Goal: Task Accomplishment & Management: Manage account settings

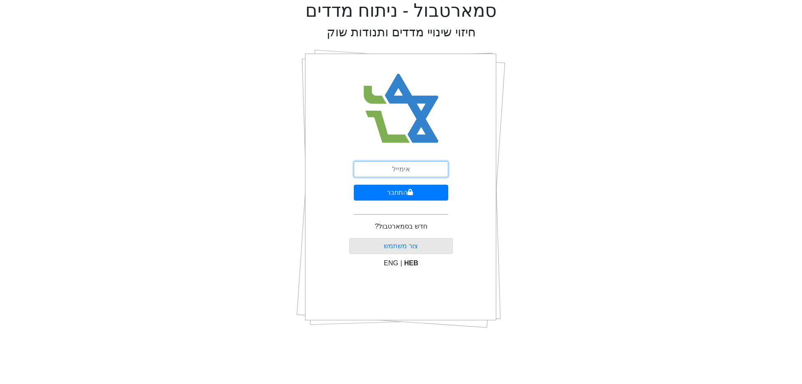
click at [438, 163] on input "email" at bounding box center [401, 169] width 94 height 16
type input "[EMAIL_ADDRESS][DOMAIN_NAME]"
click at [417, 192] on button "התחבר" at bounding box center [401, 193] width 94 height 16
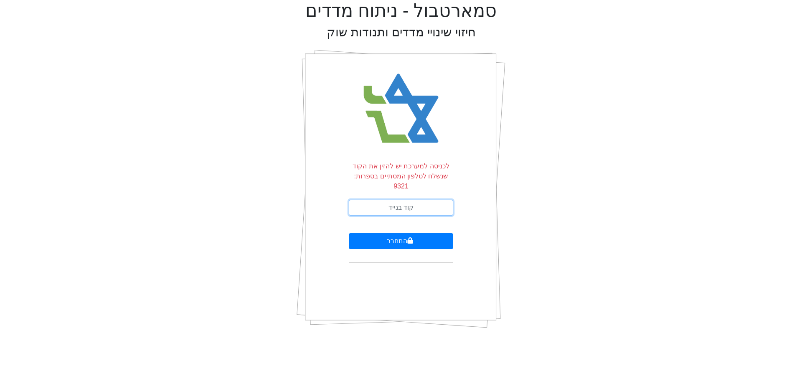
click at [390, 200] on input "text" at bounding box center [401, 208] width 104 height 16
click at [217, 204] on div "סמארטבול - ניתוח מדדים חיזוי שינויי מדדים ותנודות שוק לכניסה למערכת יש להזין את…" at bounding box center [400, 167] width 789 height 335
